Goal: Task Accomplishment & Management: Use online tool/utility

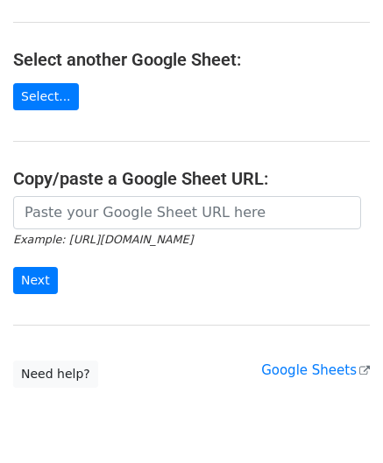
scroll to position [175, 0]
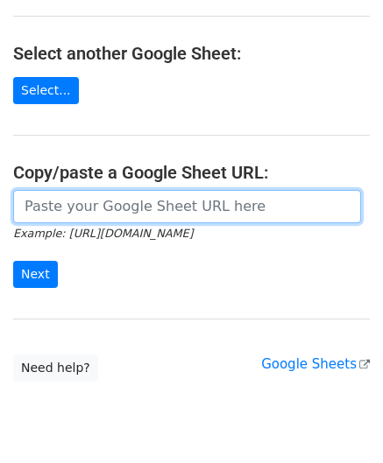
click at [101, 201] on input "url" at bounding box center [187, 206] width 348 height 33
paste input "[URL][DOMAIN_NAME]"
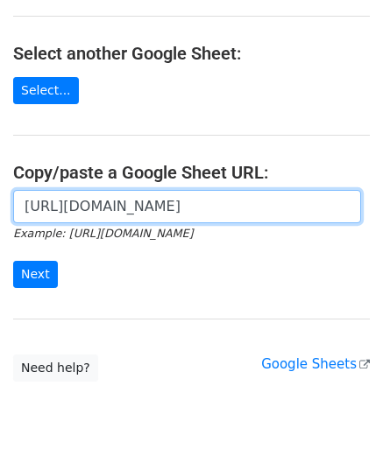
scroll to position [0, 382]
type input "[URL][DOMAIN_NAME]"
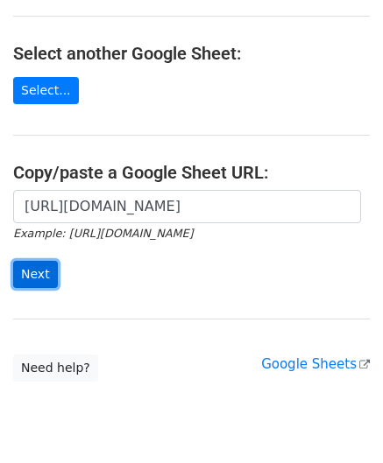
click at [40, 276] on input "Next" at bounding box center [35, 274] width 45 height 27
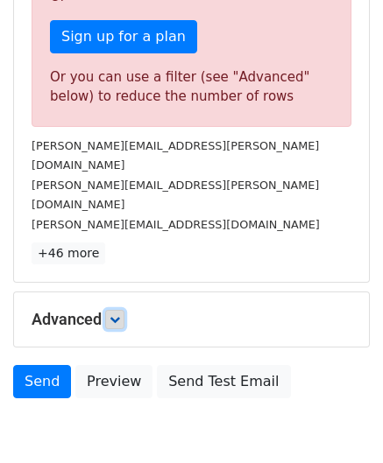
drag, startPoint x: 117, startPoint y: 274, endPoint x: 127, endPoint y: 271, distance: 10.2
click at [119, 314] on icon at bounding box center [114, 319] width 11 height 11
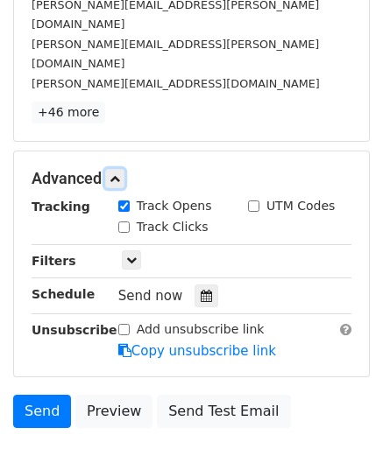
scroll to position [727, 0]
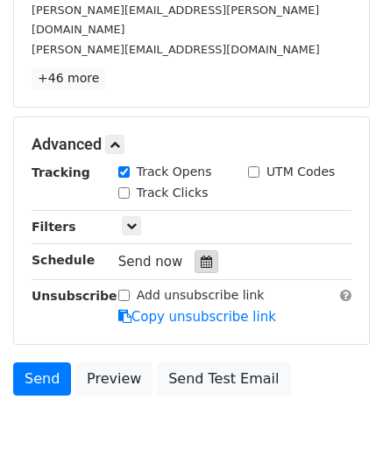
click at [204, 250] on div at bounding box center [206, 261] width 24 height 23
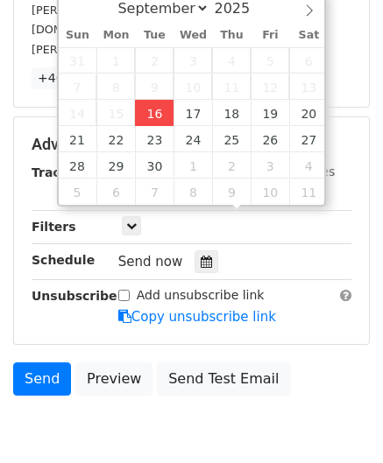
type input "2025-09-16 12:00"
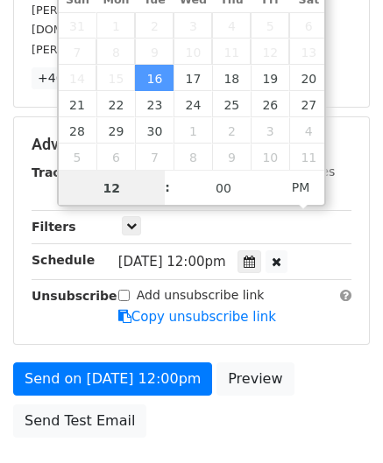
paste input "Hour"
type input "1"
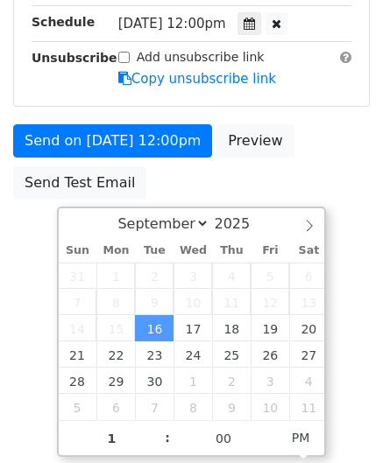
type input "2025-09-16 13:00"
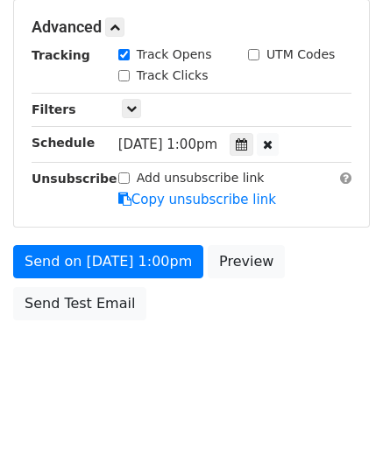
scroll to position [803, 0]
